Goal: Information Seeking & Learning: Learn about a topic

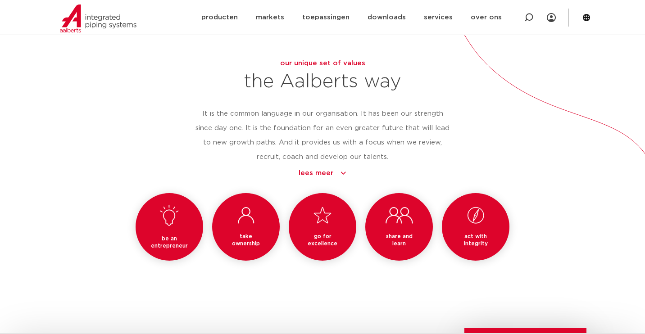
scroll to position [764, 0]
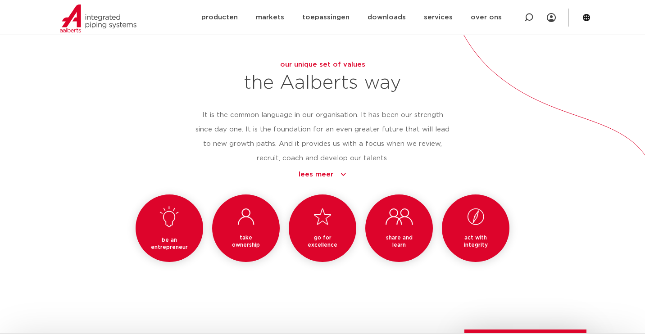
click at [171, 236] on h3 "be an entrepreneur" at bounding box center [169, 243] width 46 height 14
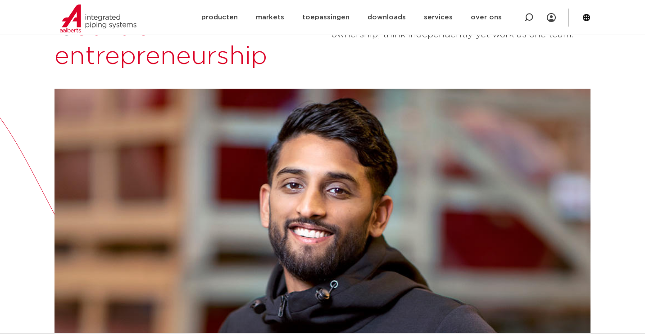
scroll to position [198, 0]
